Goal: Ask a question

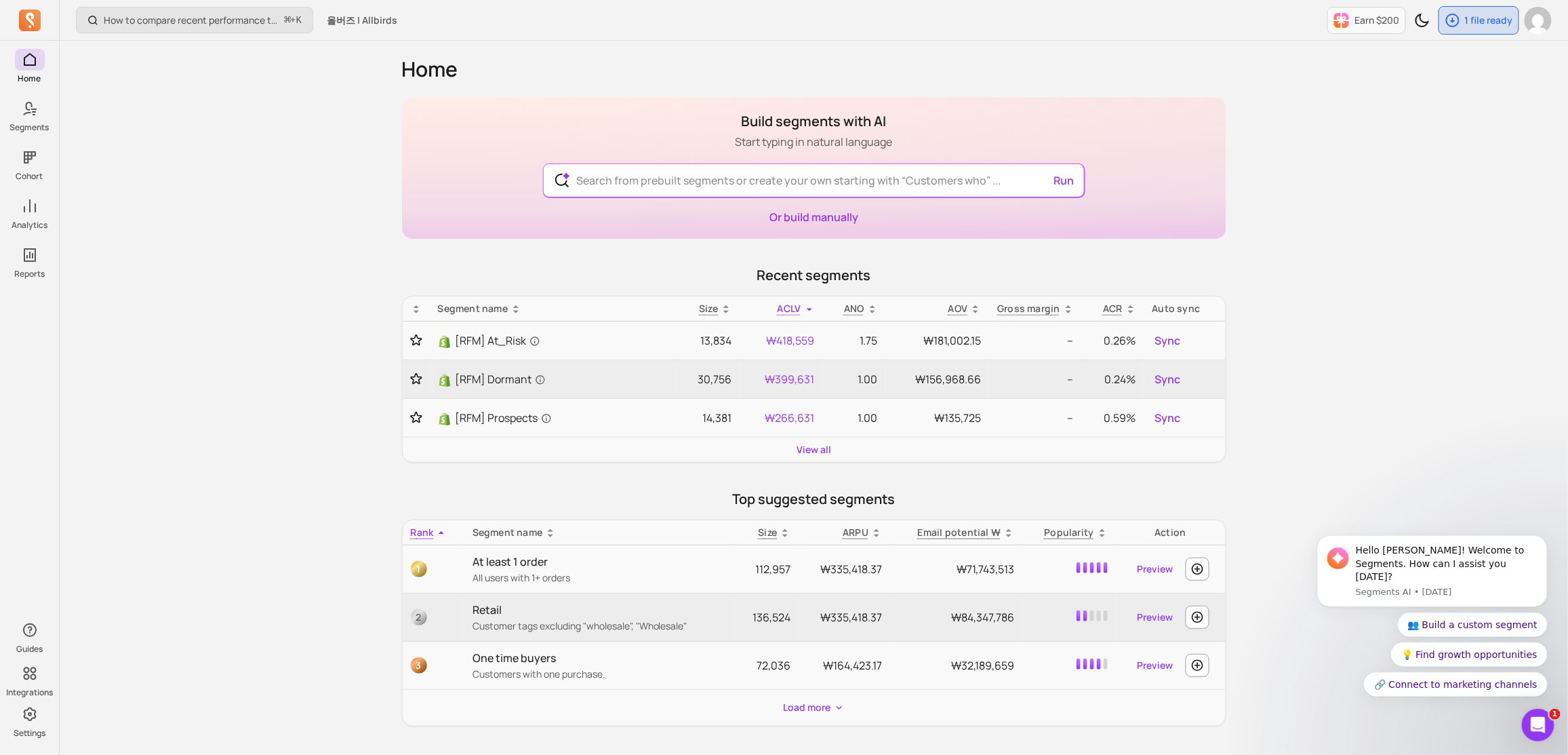
click html "Hello [PERSON_NAME]! Welcome to Segments. How can I assist you [DATE]? Segments…"
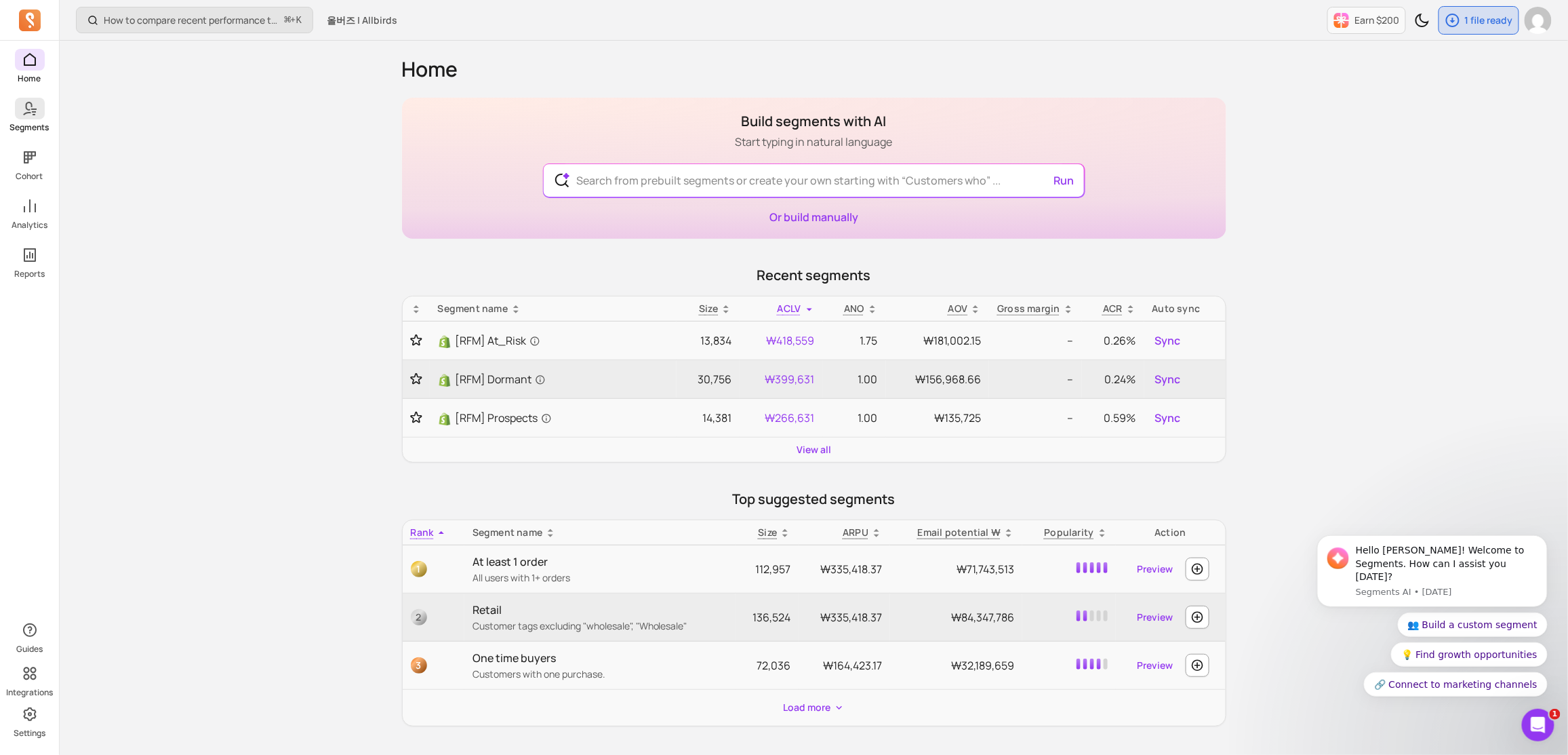
click at [16, 115] on span at bounding box center [29, 108] width 30 height 22
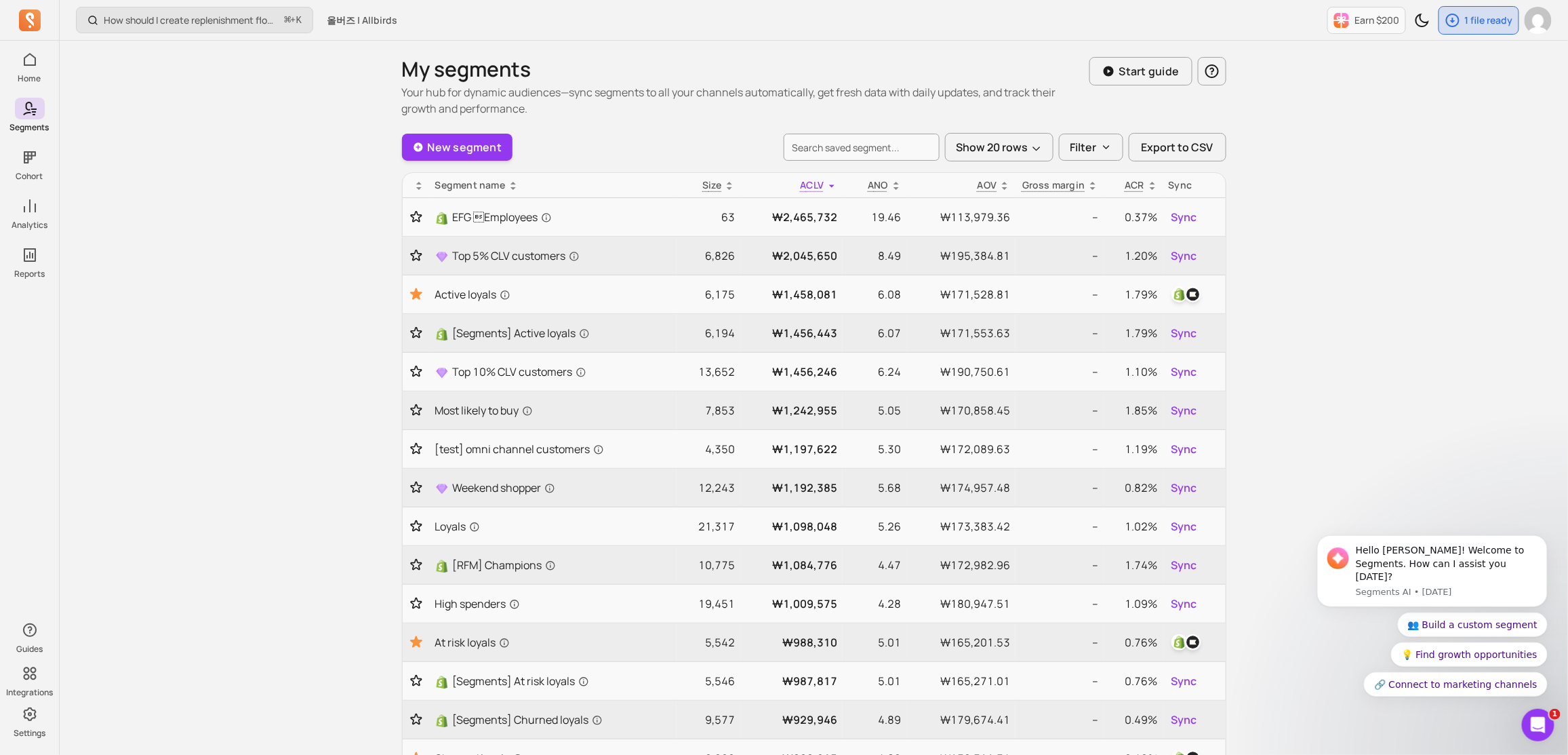
click at [317, 256] on div "How should I create replenishment flows? ⌘ + K 올버즈 | Allbirds Earn $200 1 file …" at bounding box center [814, 649] width 1509 height 1298
click at [416, 186] on icon at bounding box center [419, 186] width 11 height 11
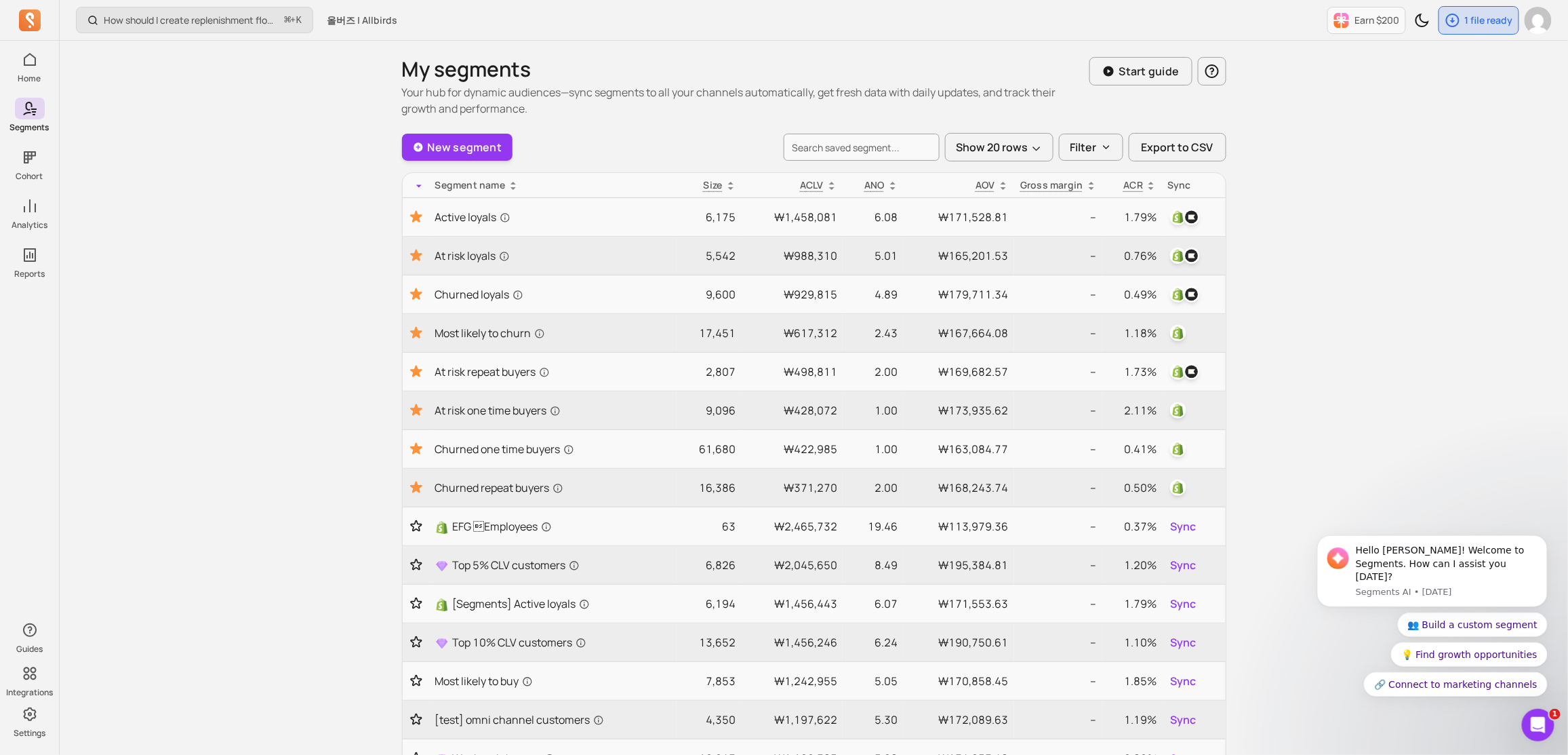
click at [307, 235] on div "How should I create replenishment flows? ⌘ + K 올버즈 | Allbirds Earn $200 1 file …" at bounding box center [814, 649] width 1509 height 1298
